Goal: Task Accomplishment & Management: Complete application form

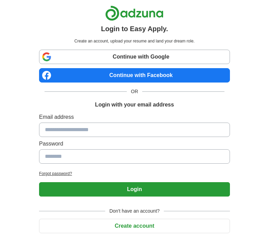
click at [130, 78] on link "Continue with Facebook" at bounding box center [134, 75] width 191 height 14
click at [131, 226] on button "Create account" at bounding box center [134, 226] width 191 height 14
